Goal: Task Accomplishment & Management: Manage account settings

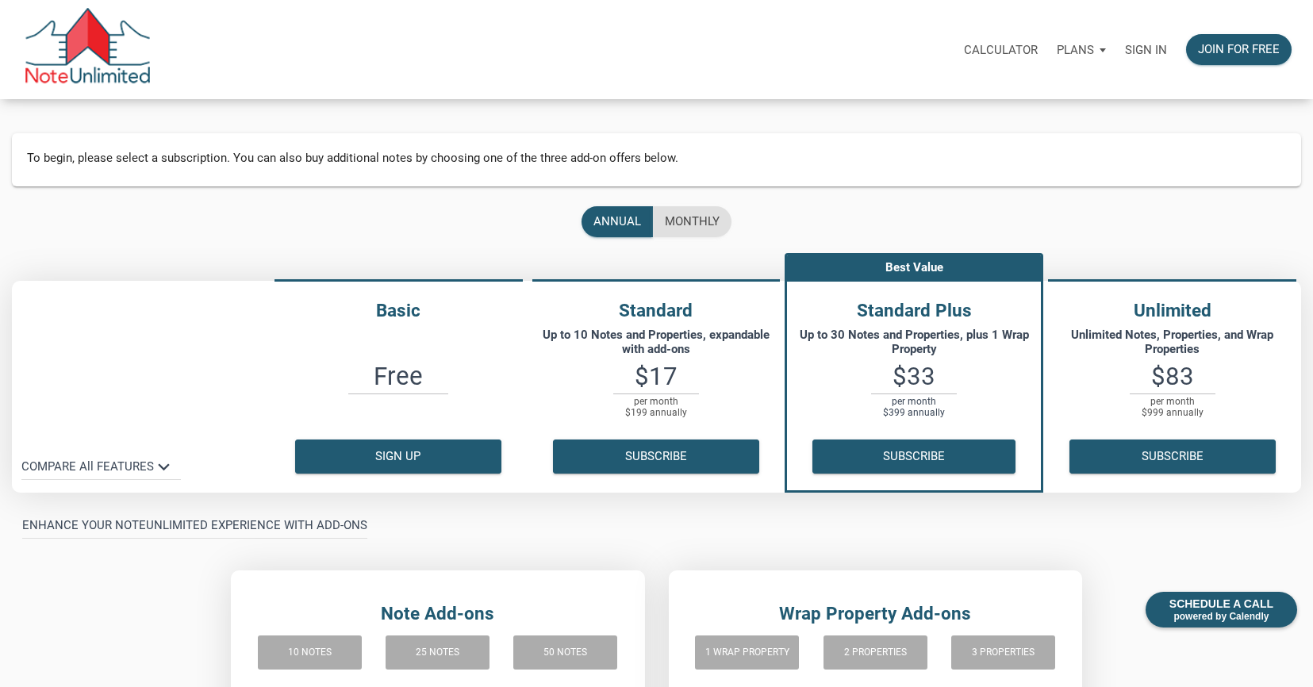
click at [1105, 48] on div "Plans" at bounding box center [1081, 50] width 68 height 48
click at [876, 68] on div "Calculator Plans Personal Business Sign in Join for free" at bounding box center [726, 50] width 1149 height 50
click at [1153, 52] on p "Sign in" at bounding box center [1146, 50] width 42 height 14
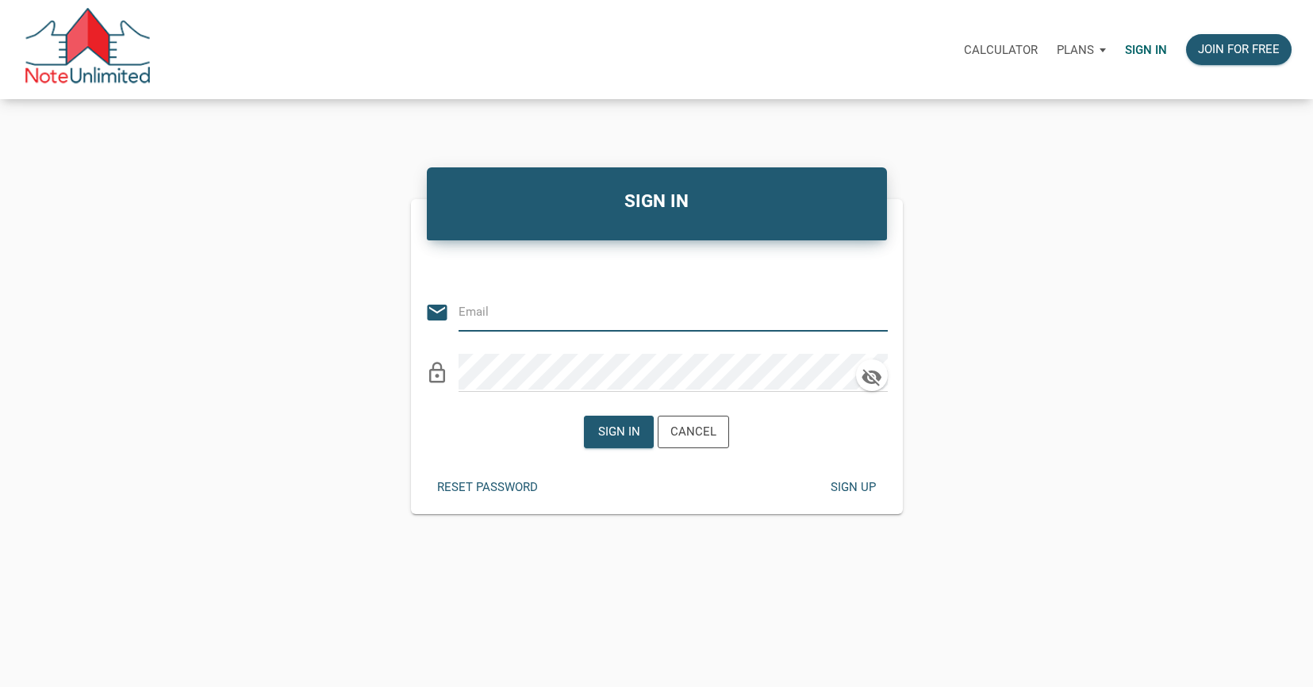
click at [498, 305] on input "email" at bounding box center [660, 311] width 405 height 36
click at [479, 315] on input "email" at bounding box center [660, 311] width 405 height 36
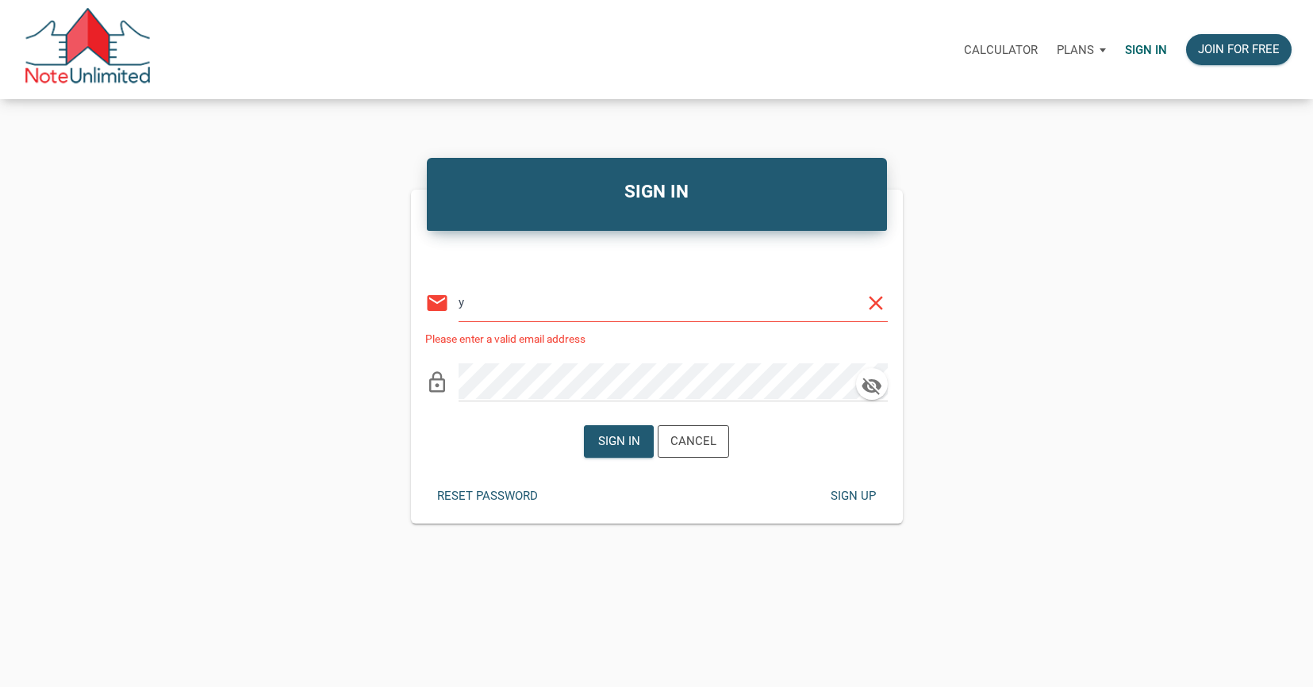
type input "[PERSON_NAME][EMAIL_ADDRESS][DOMAIN_NAME]"
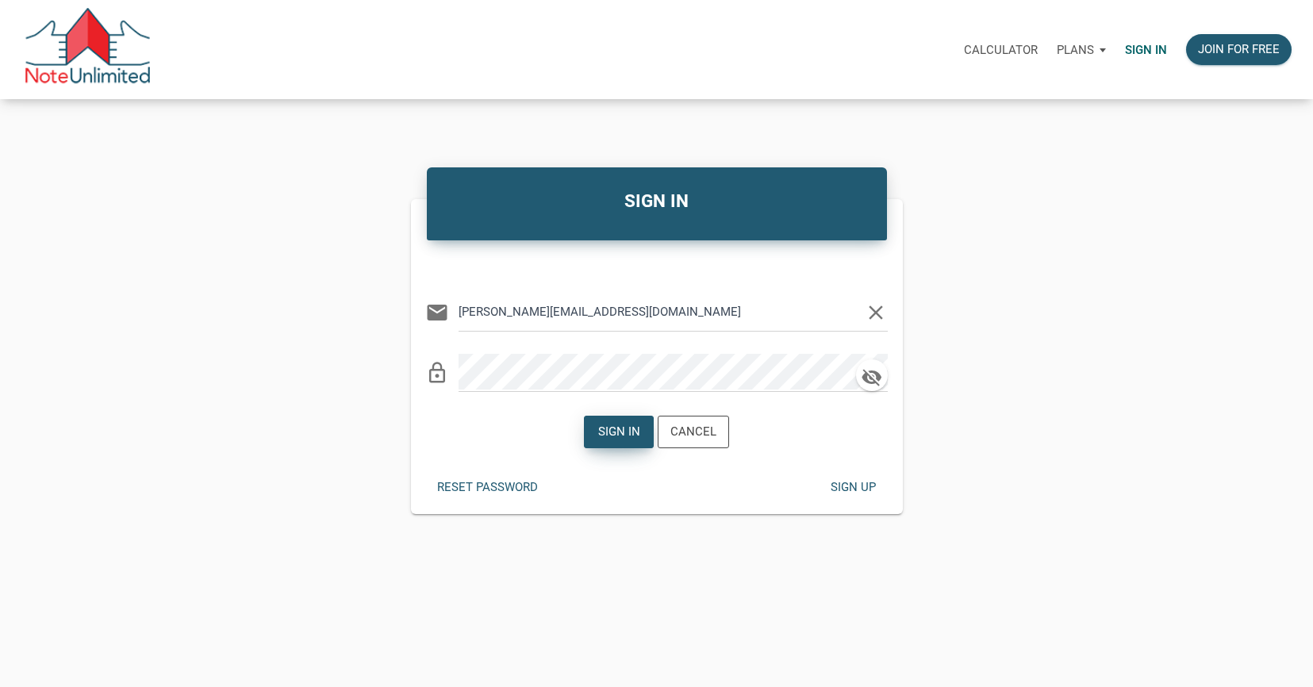
click at [635, 434] on div "Sign in" at bounding box center [619, 432] width 42 height 18
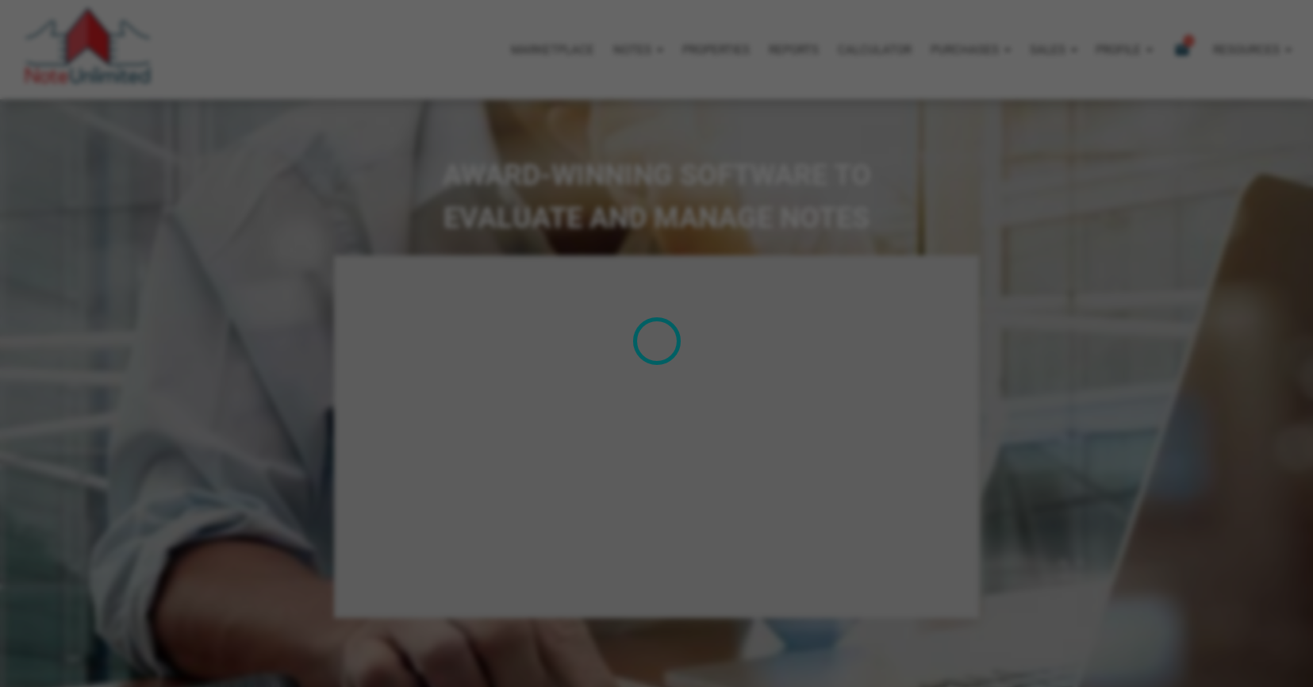
select select
type input "Introduction to new features"
select select
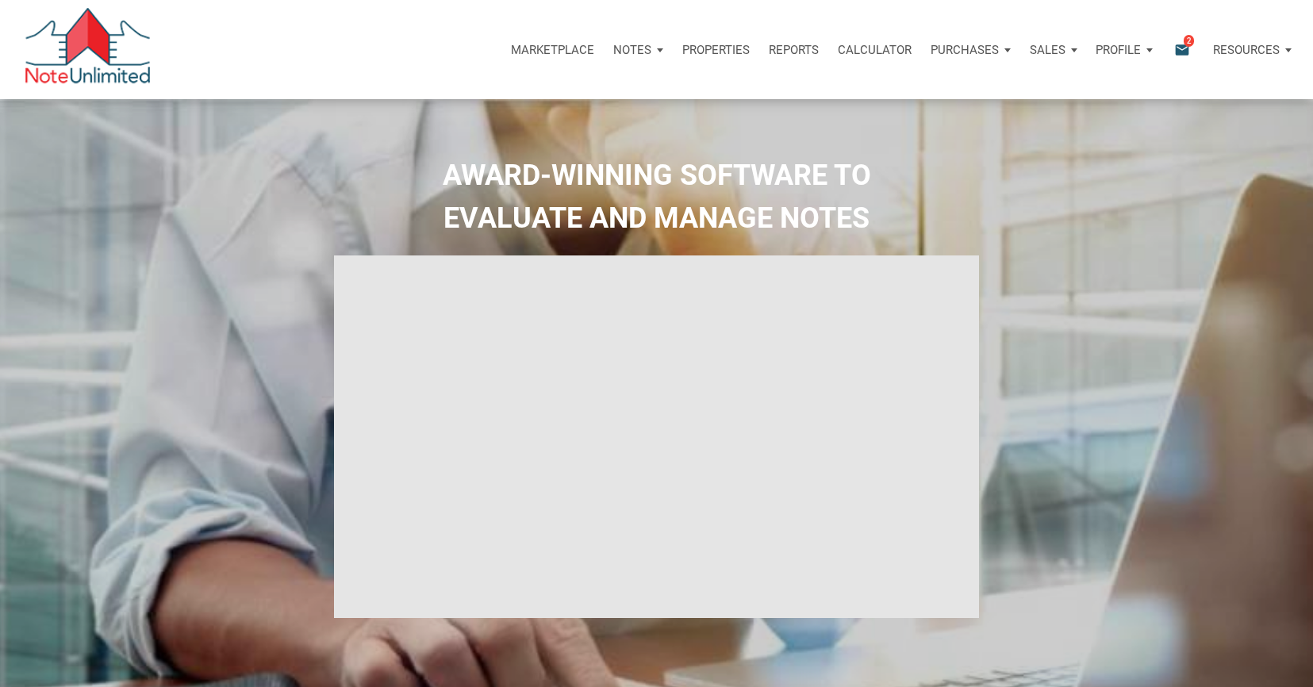
click at [655, 48] on div "Notes" at bounding box center [638, 50] width 69 height 48
click at [1153, 49] on div "Profile" at bounding box center [1124, 50] width 76 height 48
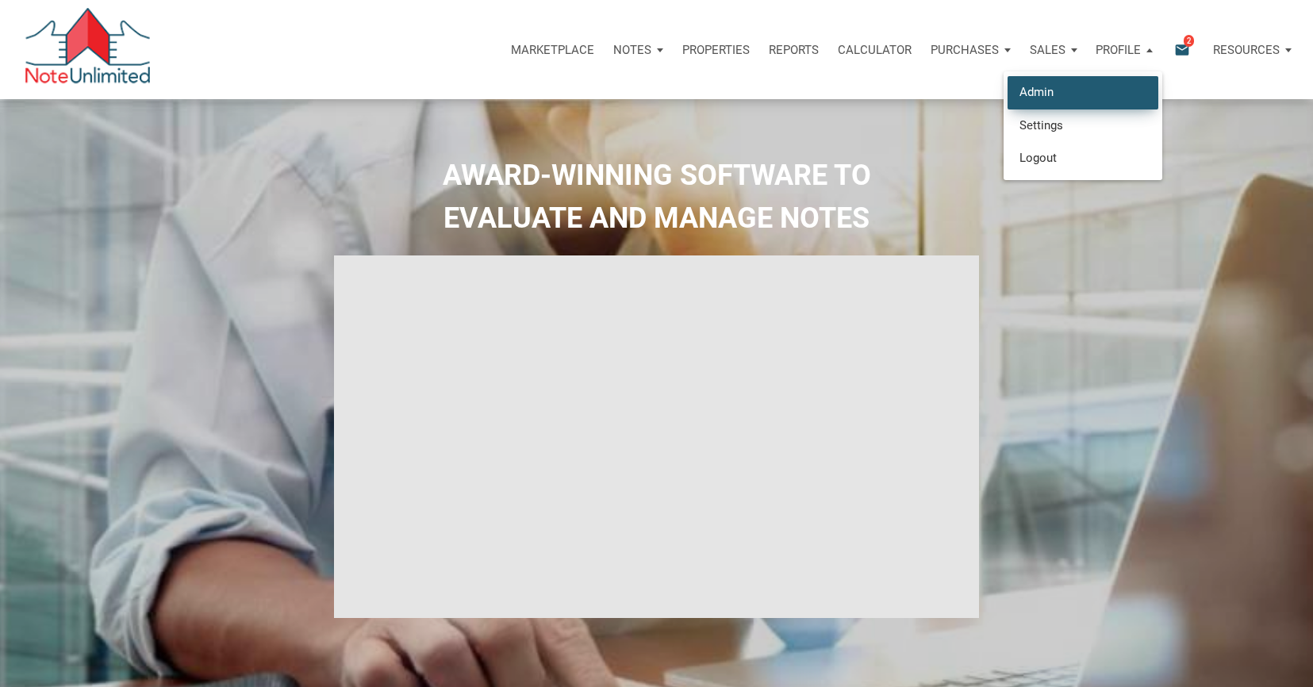
click at [1034, 90] on link "Admin" at bounding box center [1082, 92] width 151 height 33
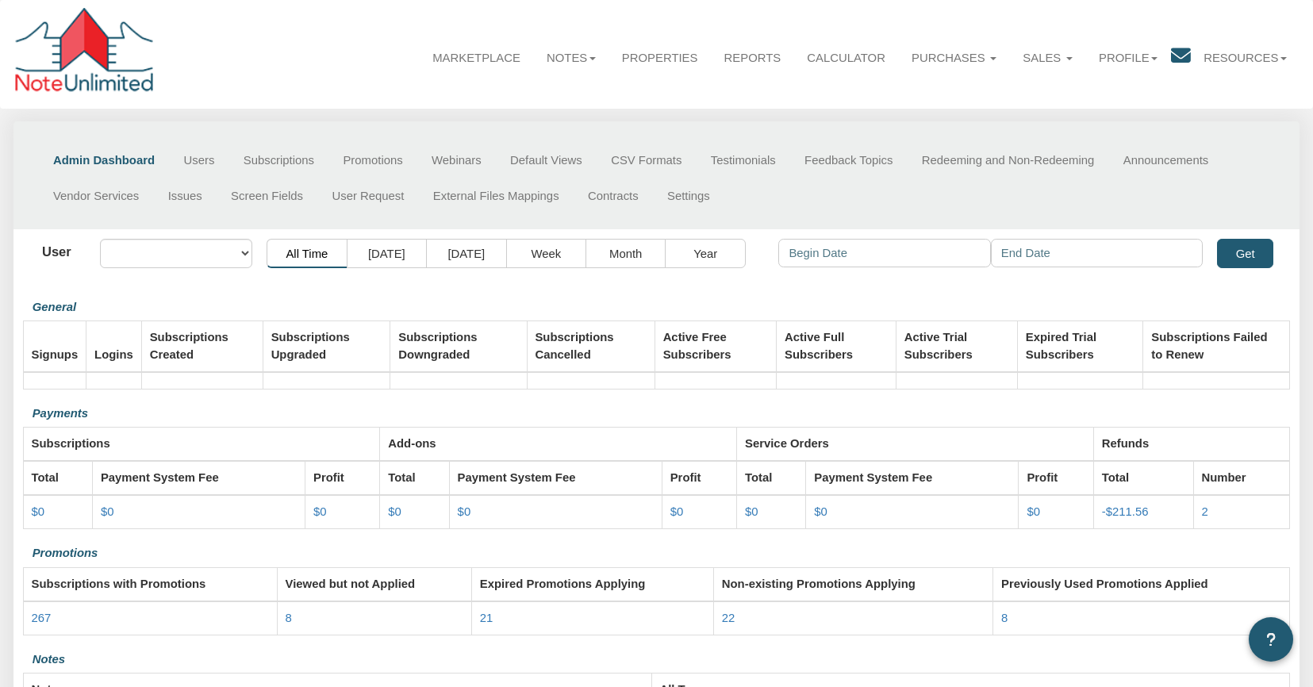
select select "object:45"
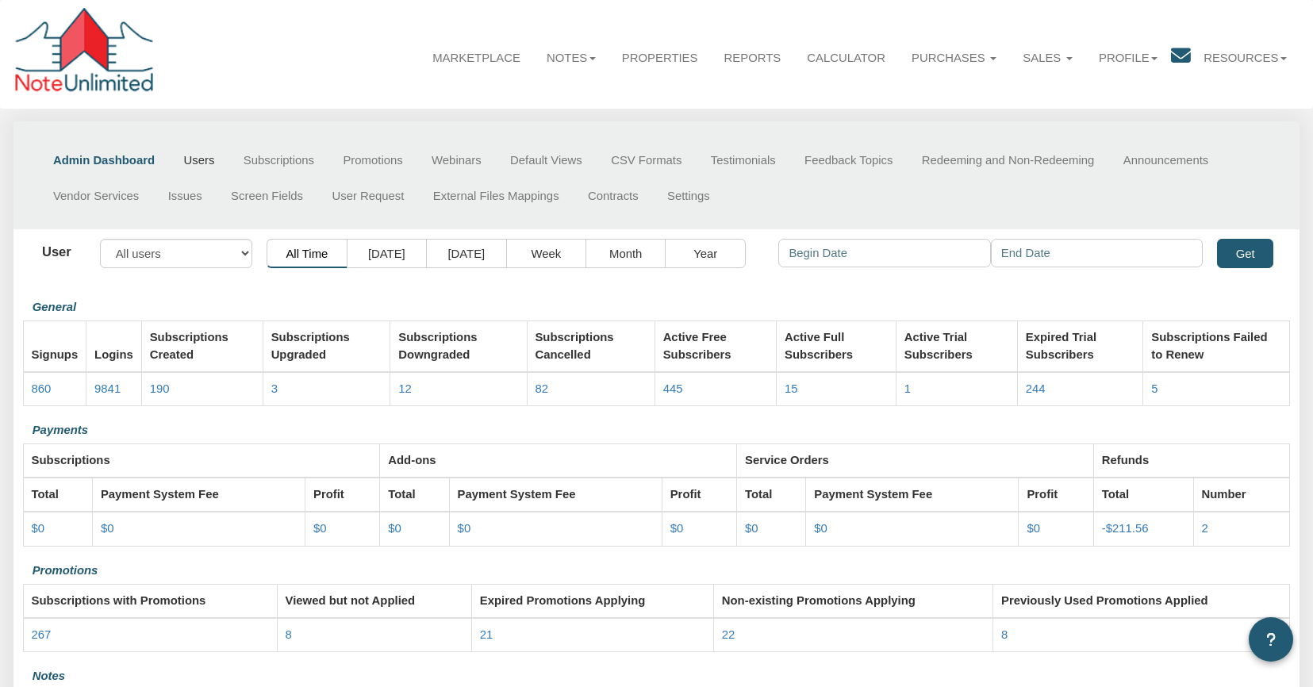
click at [201, 164] on link "Users" at bounding box center [198, 160] width 59 height 35
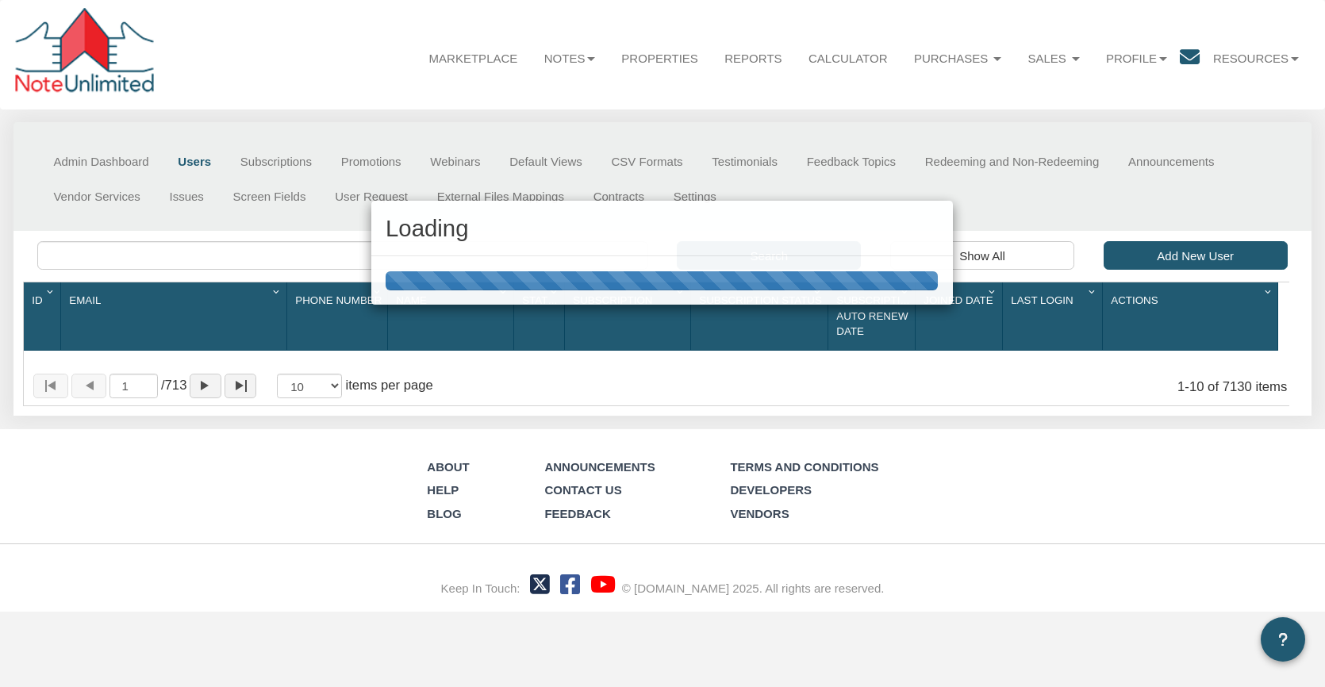
click at [63, 254] on div "Loading" at bounding box center [662, 343] width 1325 height 687
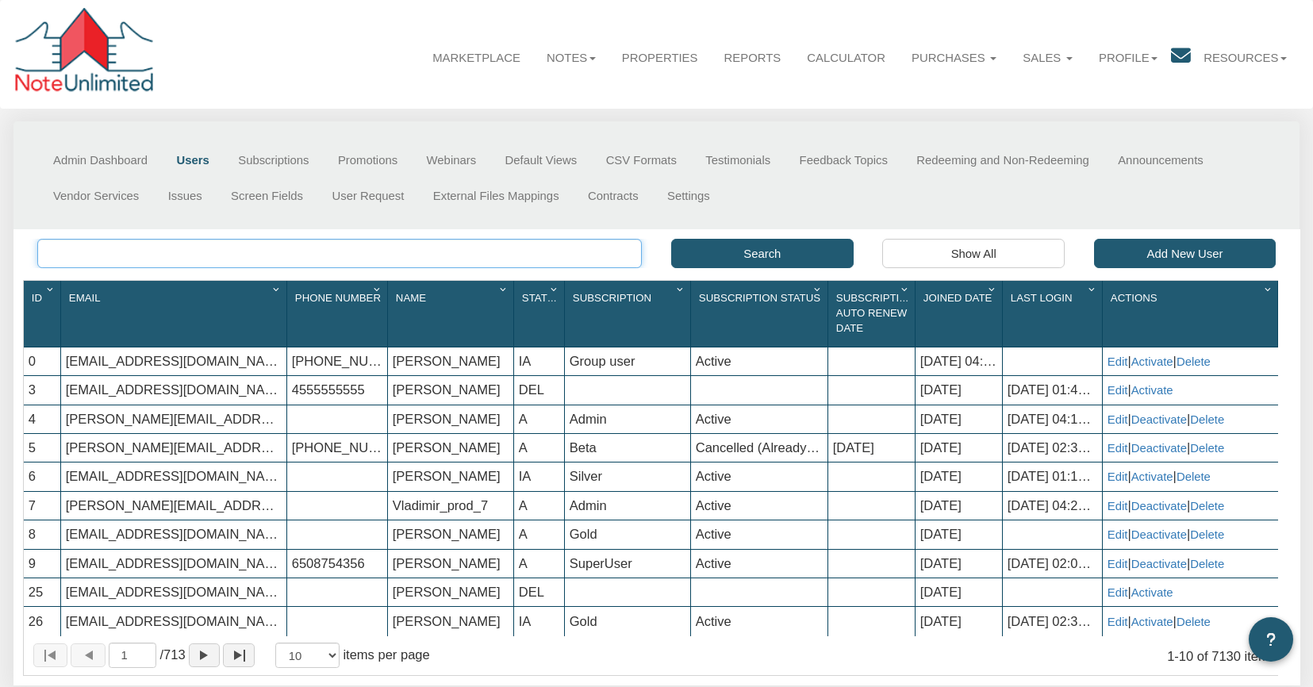
click at [64, 262] on input "text" at bounding box center [339, 253] width 605 height 29
paste input "[PERSON_NAME]"
click at [761, 259] on button "Search" at bounding box center [762, 253] width 182 height 29
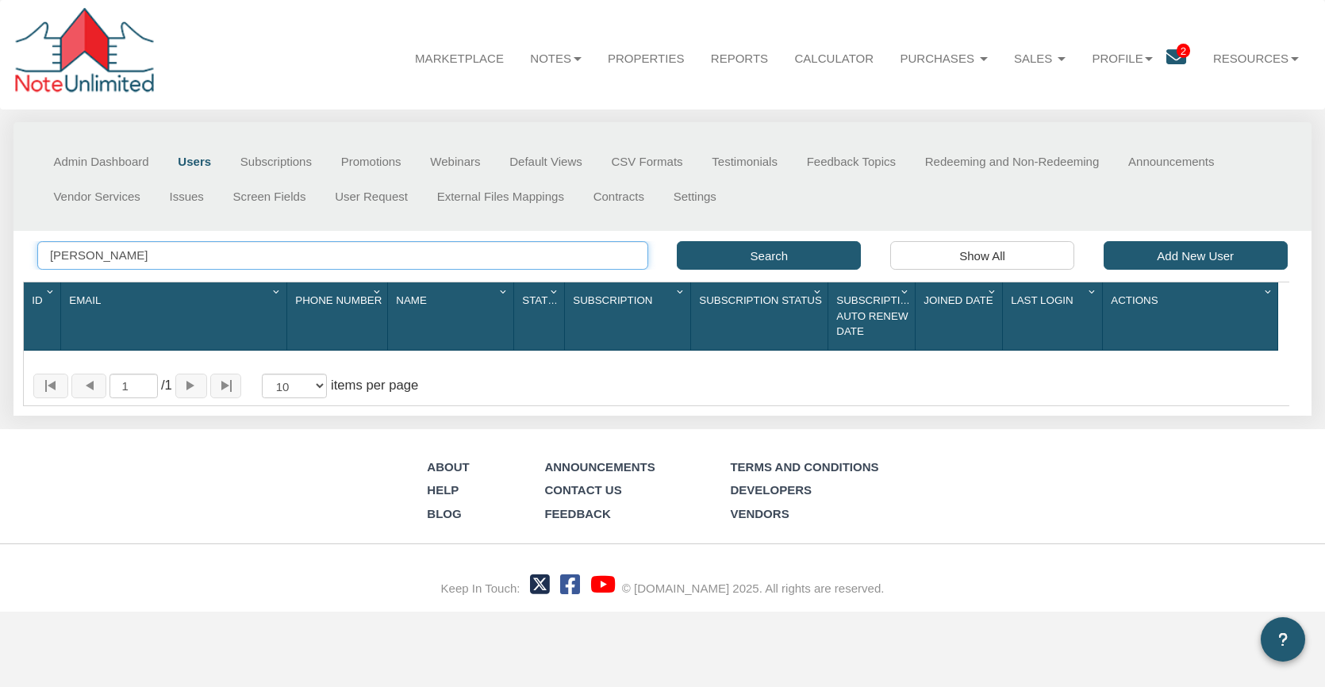
click at [138, 255] on input "[PERSON_NAME]" at bounding box center [342, 255] width 610 height 29
type input "[PERSON_NAME]"
click at [779, 255] on button "Search" at bounding box center [769, 255] width 184 height 29
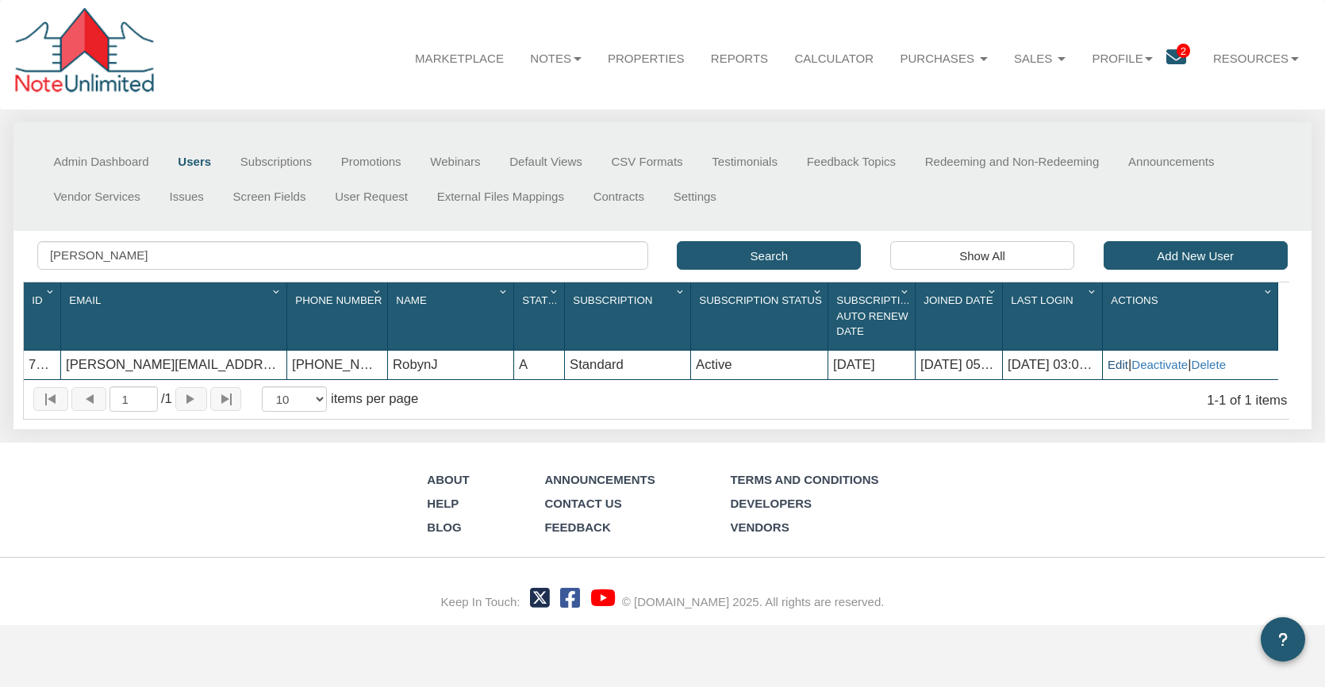
click at [1118, 365] on link "Edit" at bounding box center [1117, 364] width 21 height 13
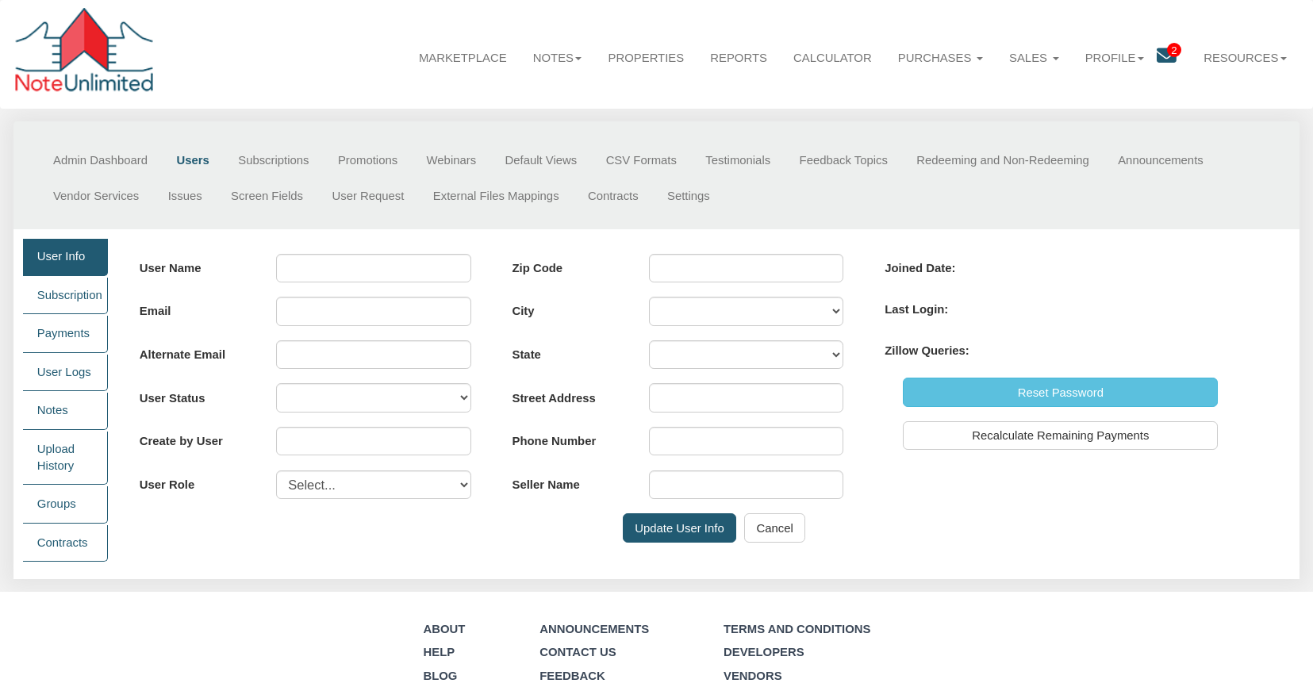
type input "RobynJ"
type input "[PERSON_NAME][EMAIL_ADDRESS][DOMAIN_NAME]"
select select "A"
type input "0"
select select "user"
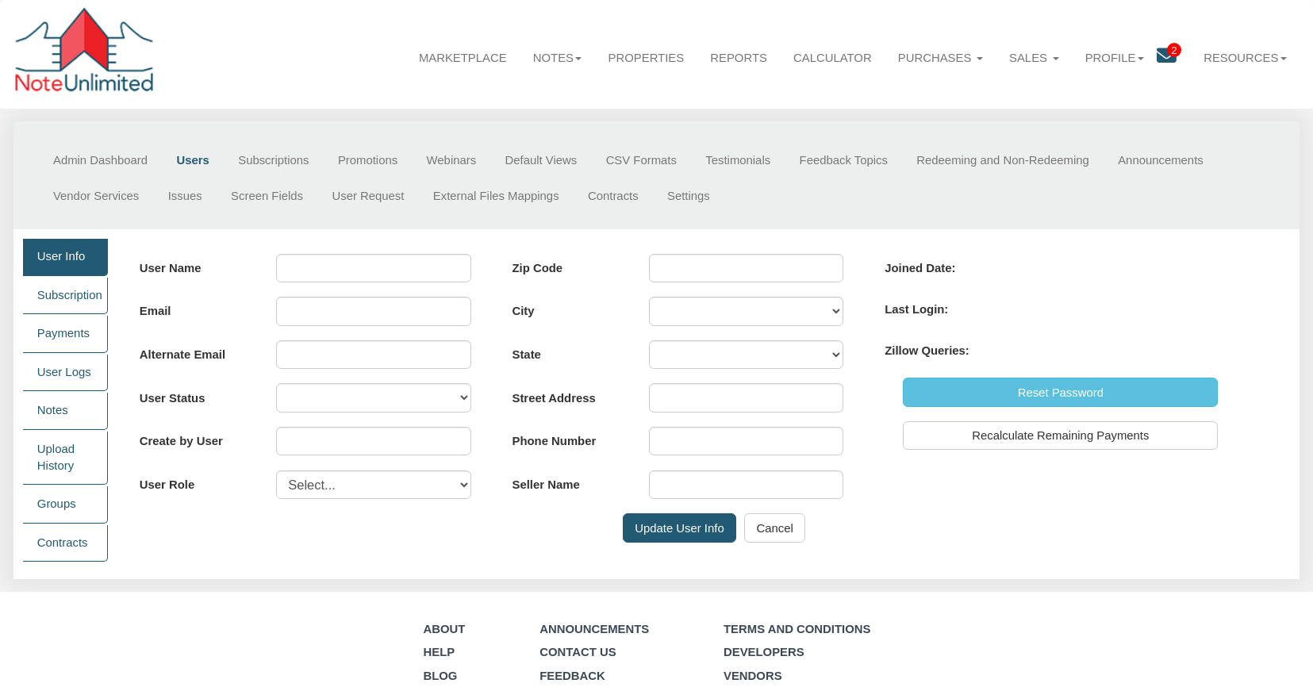
type input "[PHONE_NUMBER]"
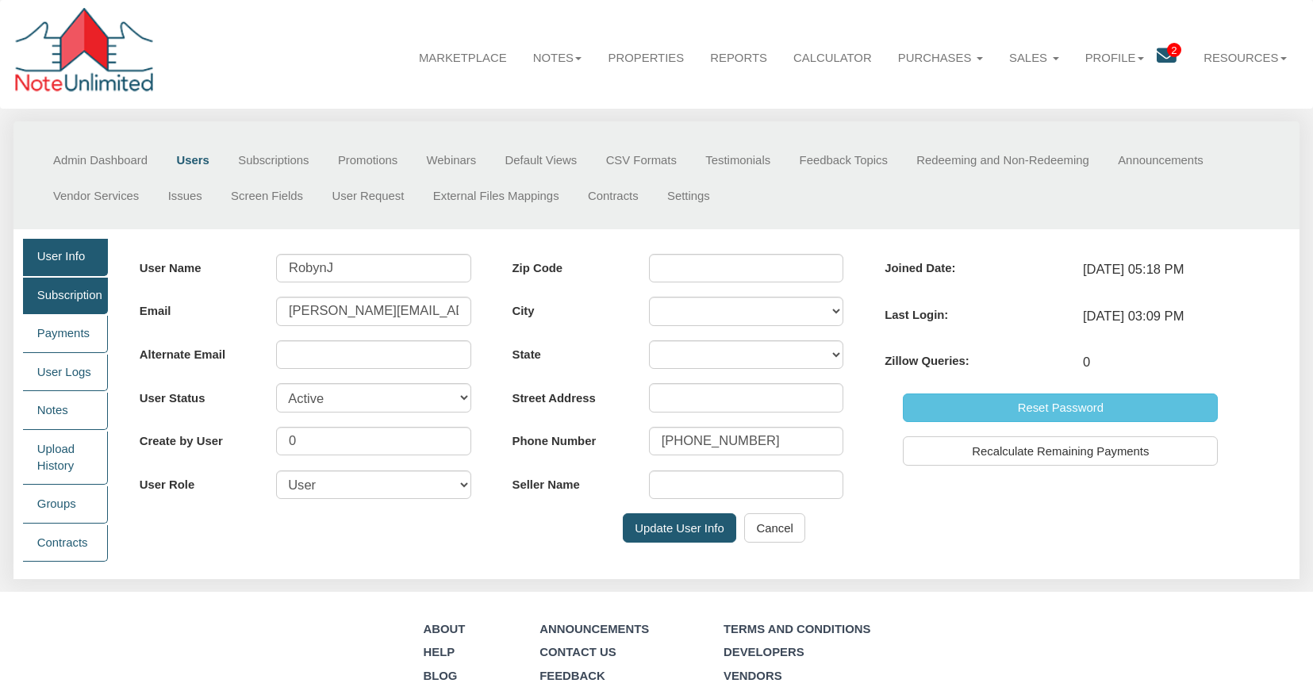
click at [75, 297] on link "Subscription" at bounding box center [66, 296] width 86 height 36
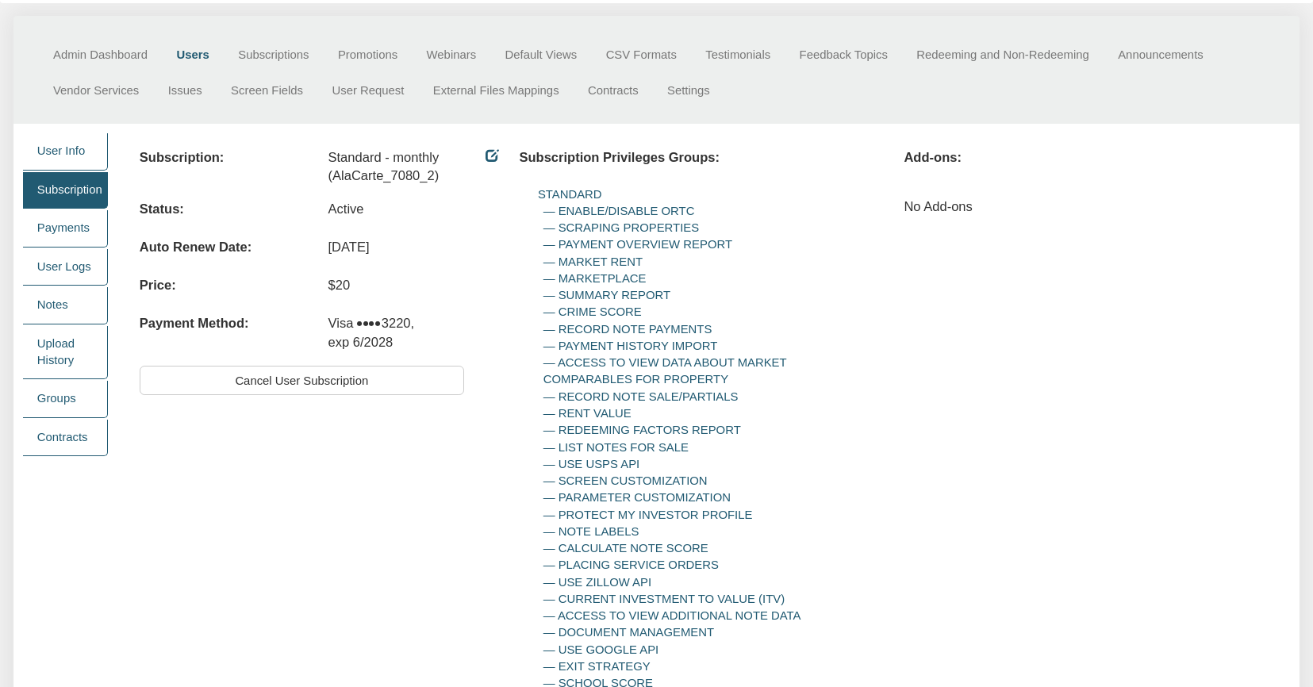
scroll to position [103, 0]
